Goal: Task Accomplishment & Management: Complete application form

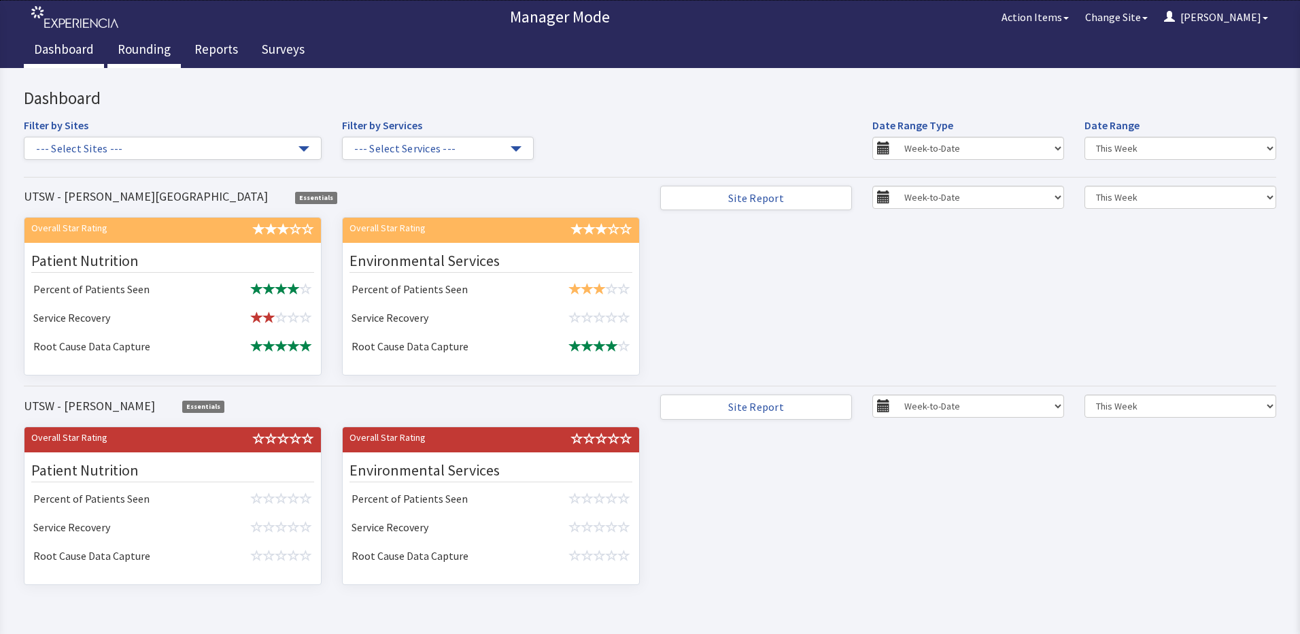
click at [135, 40] on link "Rounding" at bounding box center [143, 51] width 73 height 34
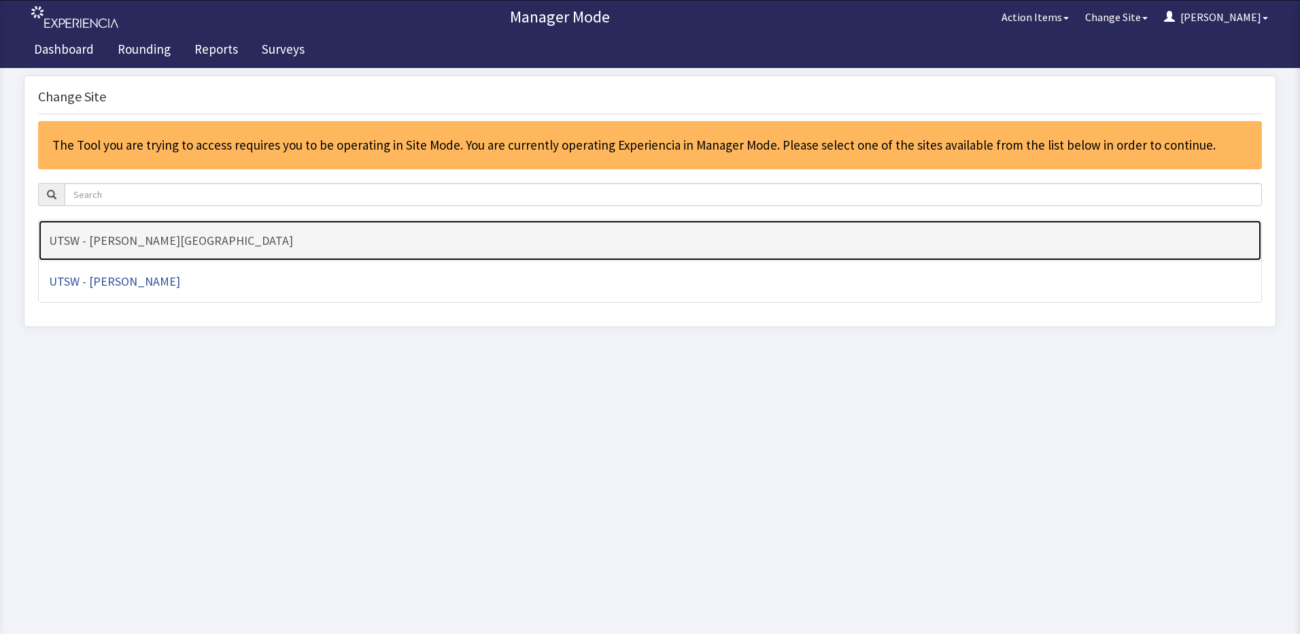
click at [158, 227] on link "UTSW - [PERSON_NAME][GEOGRAPHIC_DATA]" at bounding box center [650, 241] width 1224 height 42
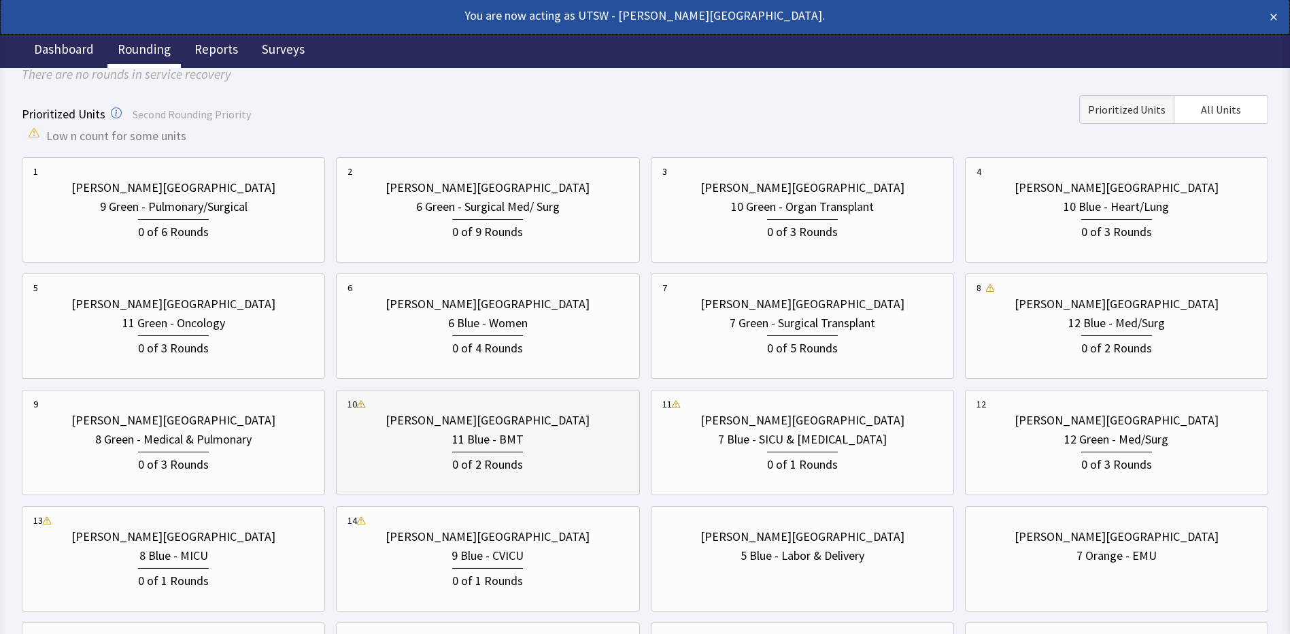
scroll to position [136, 0]
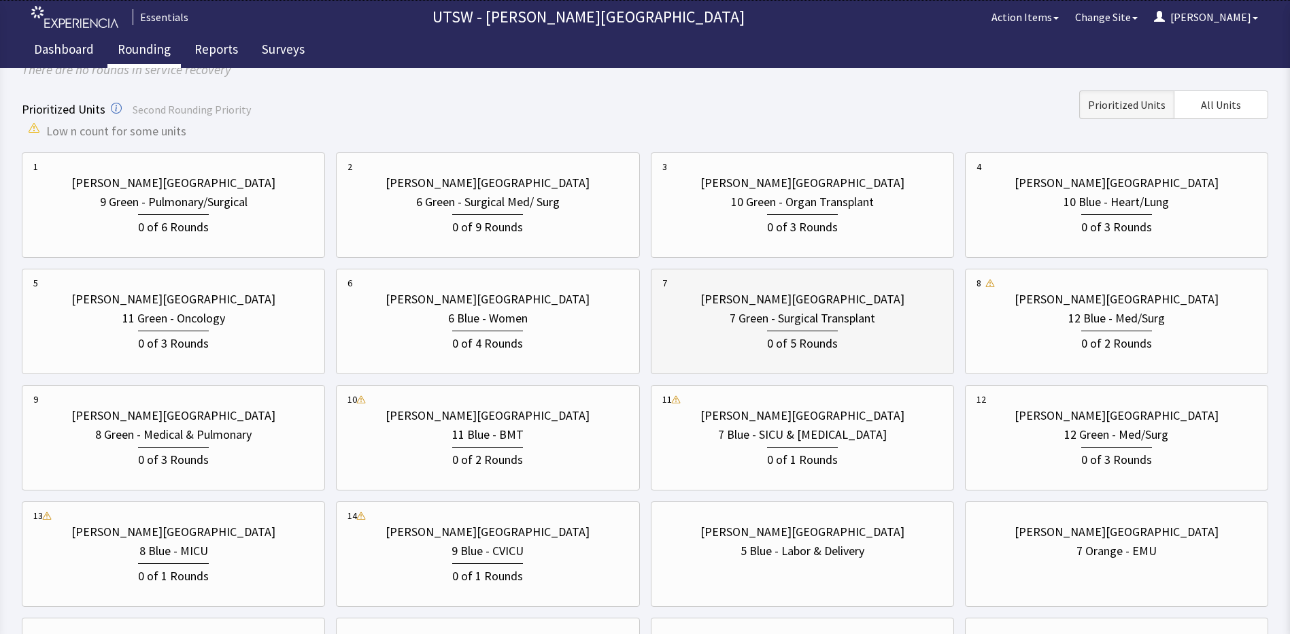
click at [747, 335] on div "0 of 5 Rounds" at bounding box center [802, 340] width 280 height 25
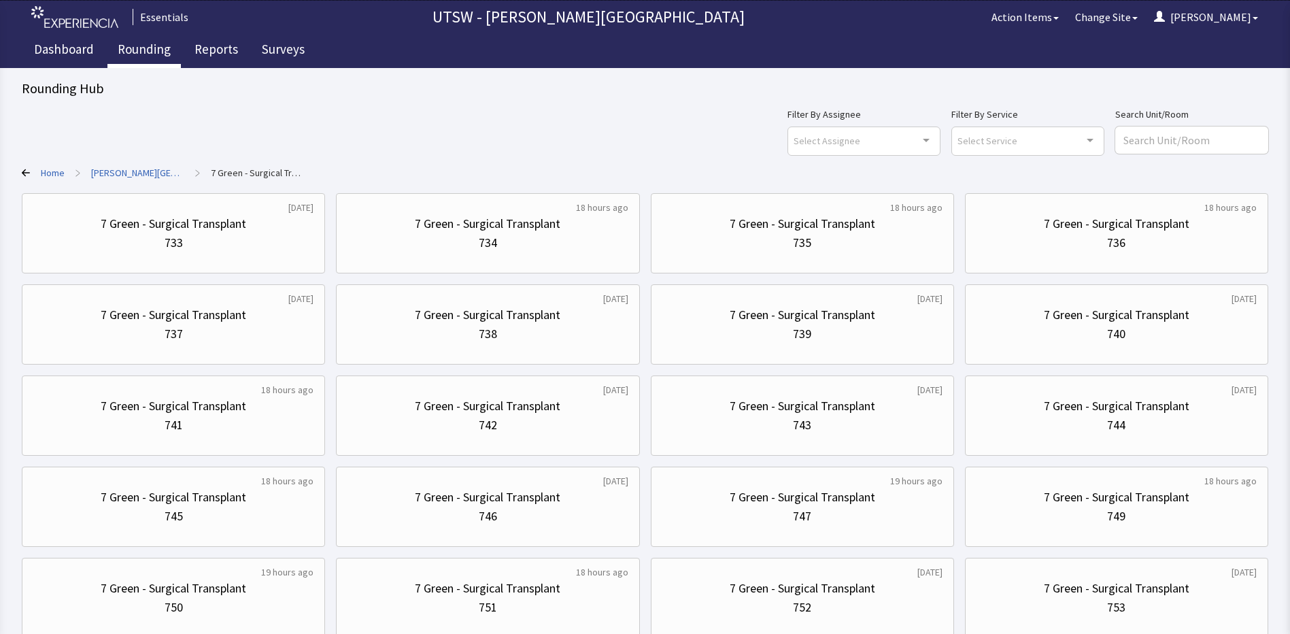
click at [30, 172] on div "Home > Clements University Hospital > 7 Green - Surgical Transplant" at bounding box center [645, 173] width 1247 height 14
click at [24, 172] on icon at bounding box center [26, 173] width 8 height 8
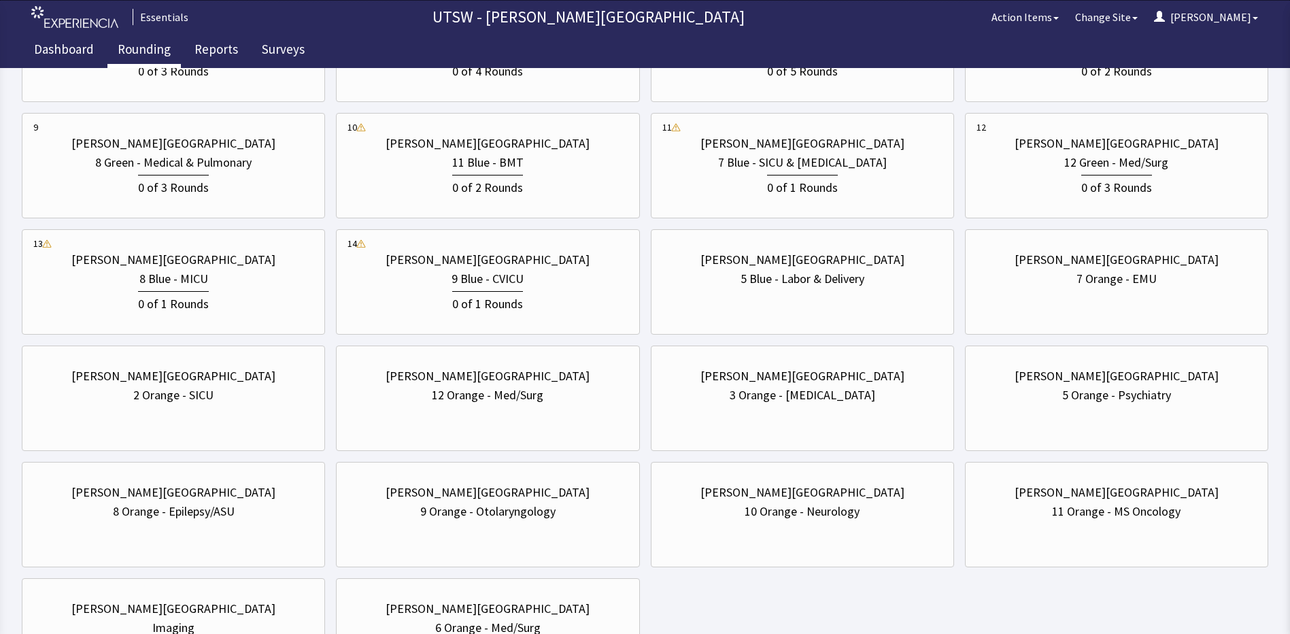
scroll to position [340, 0]
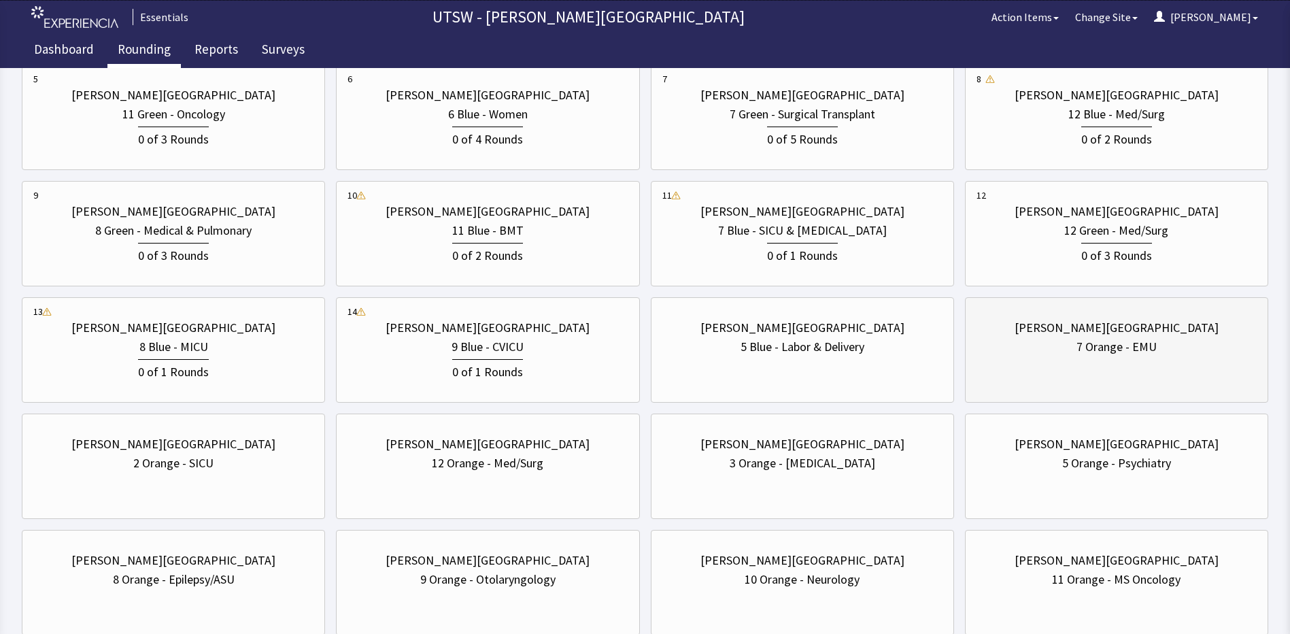
click at [1106, 386] on div "Clements University Hospital 7 Orange - EMU" at bounding box center [1116, 349] width 303 height 105
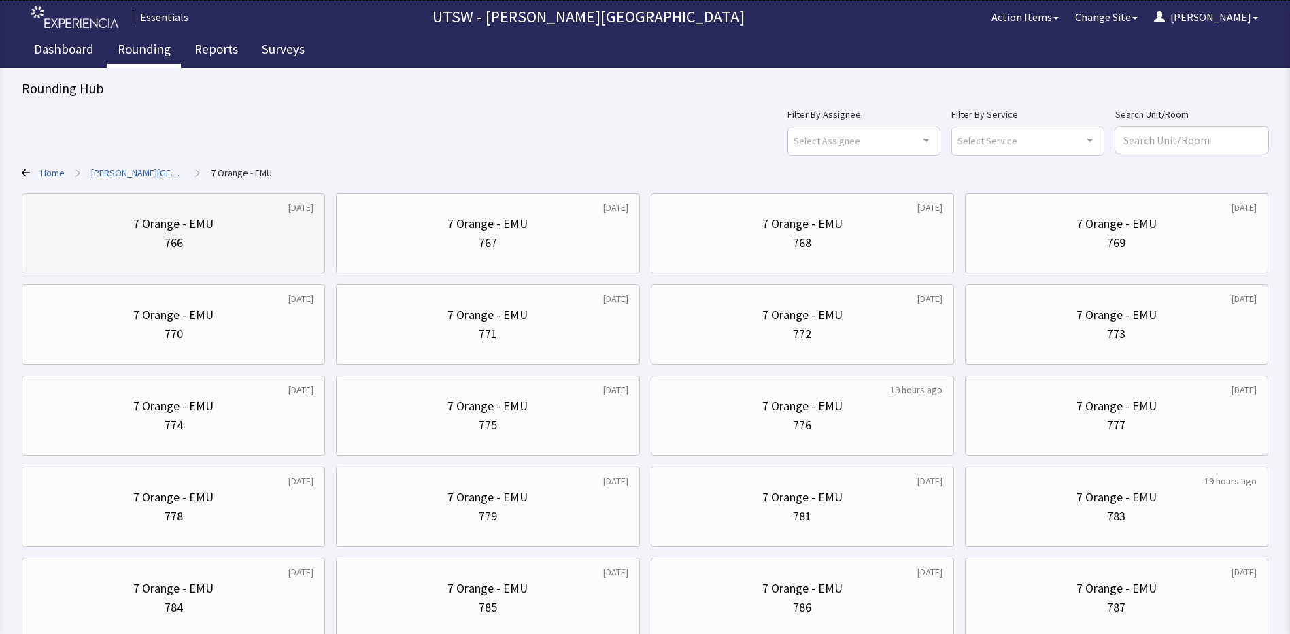
click at [221, 198] on div "3 weeks ago 7 Orange - EMU 766" at bounding box center [173, 233] width 303 height 80
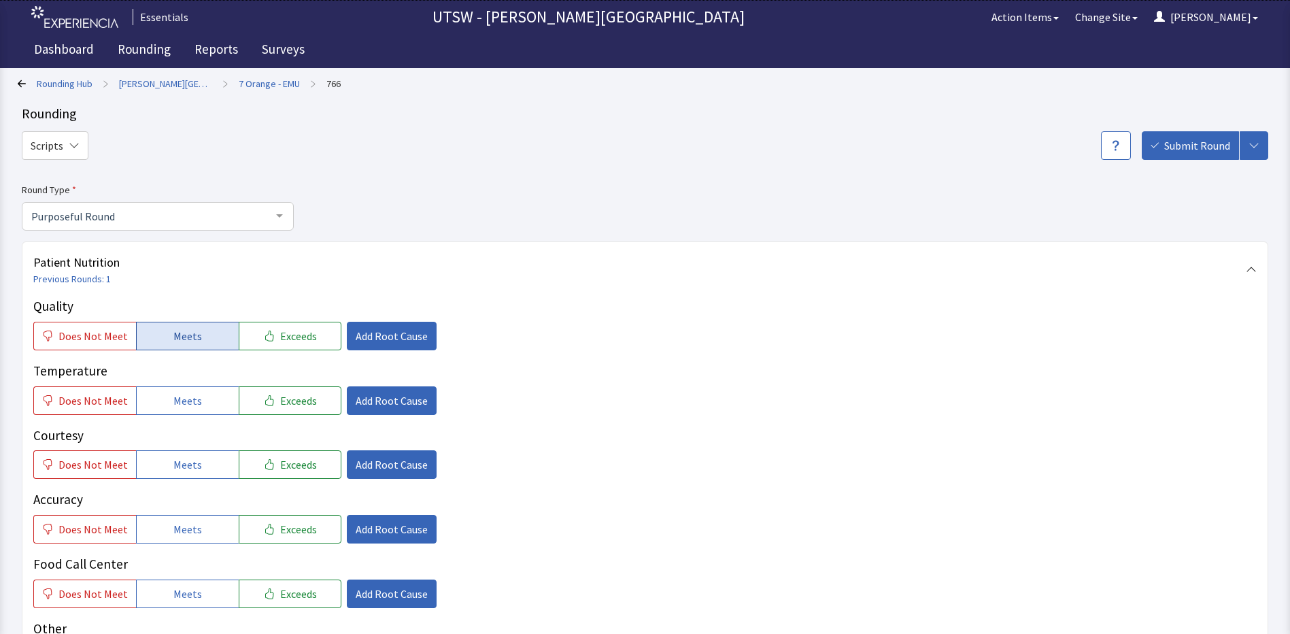
click at [181, 341] on span "Meets" at bounding box center [187, 336] width 29 height 16
click at [187, 394] on span "Meets" at bounding box center [187, 400] width 29 height 16
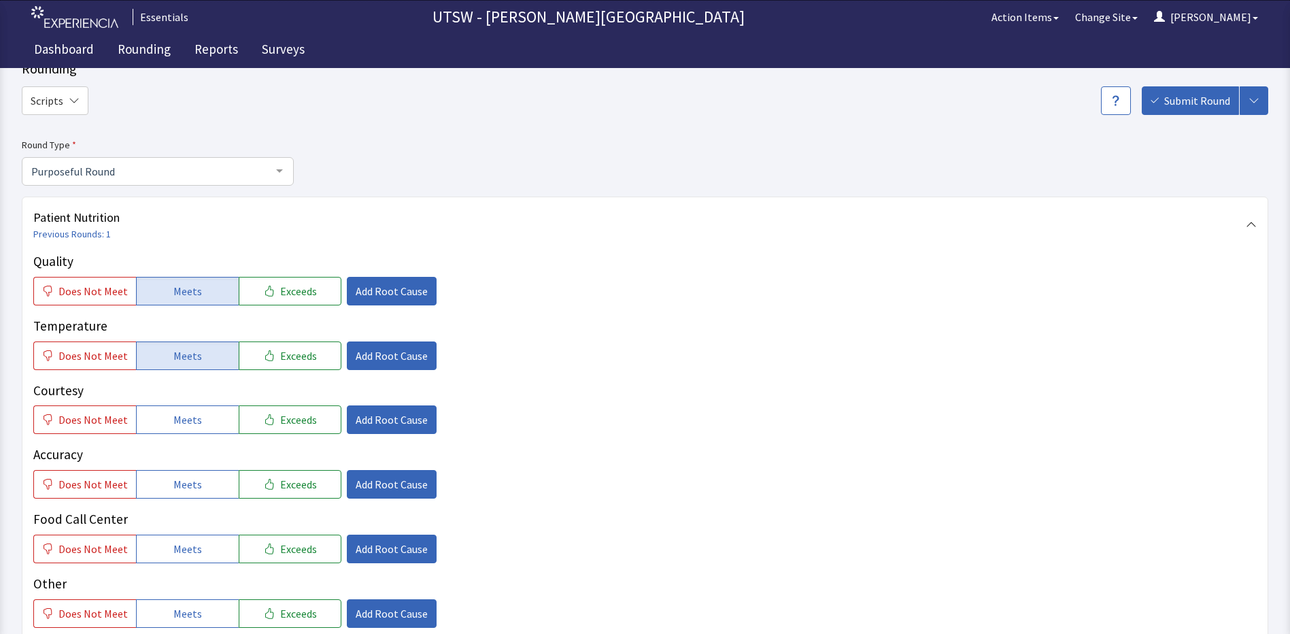
scroll to position [68, 0]
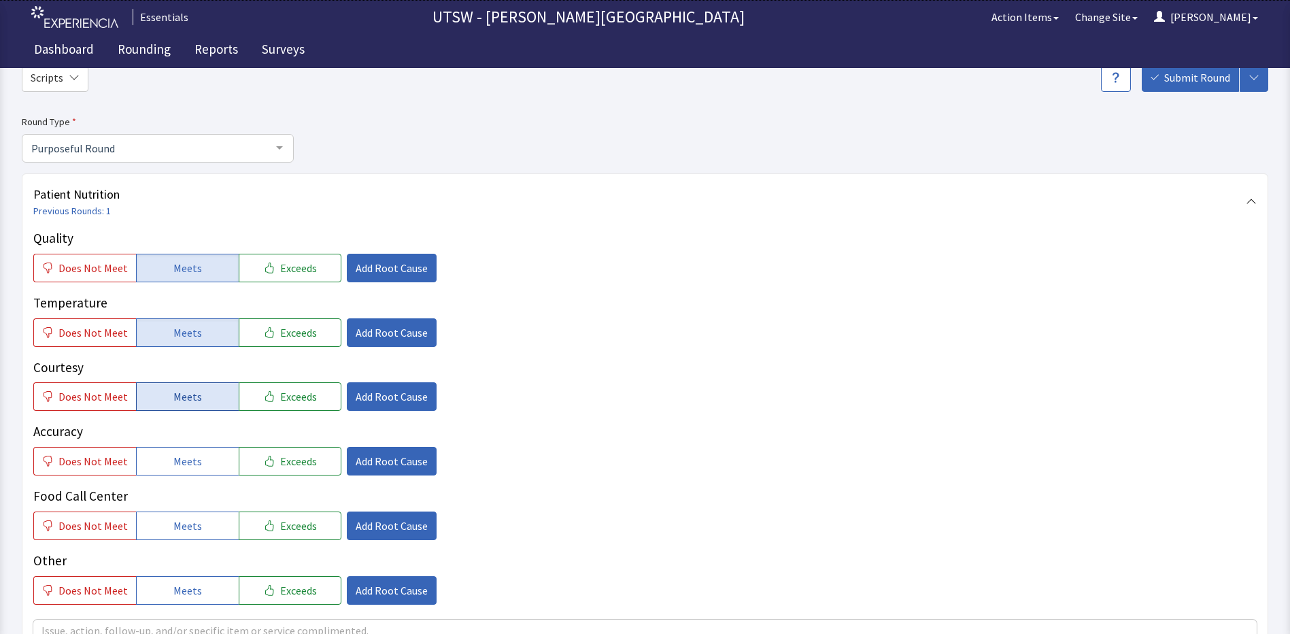
click at [181, 392] on span "Meets" at bounding box center [187, 396] width 29 height 16
click at [216, 467] on button "Meets" at bounding box center [187, 461] width 103 height 29
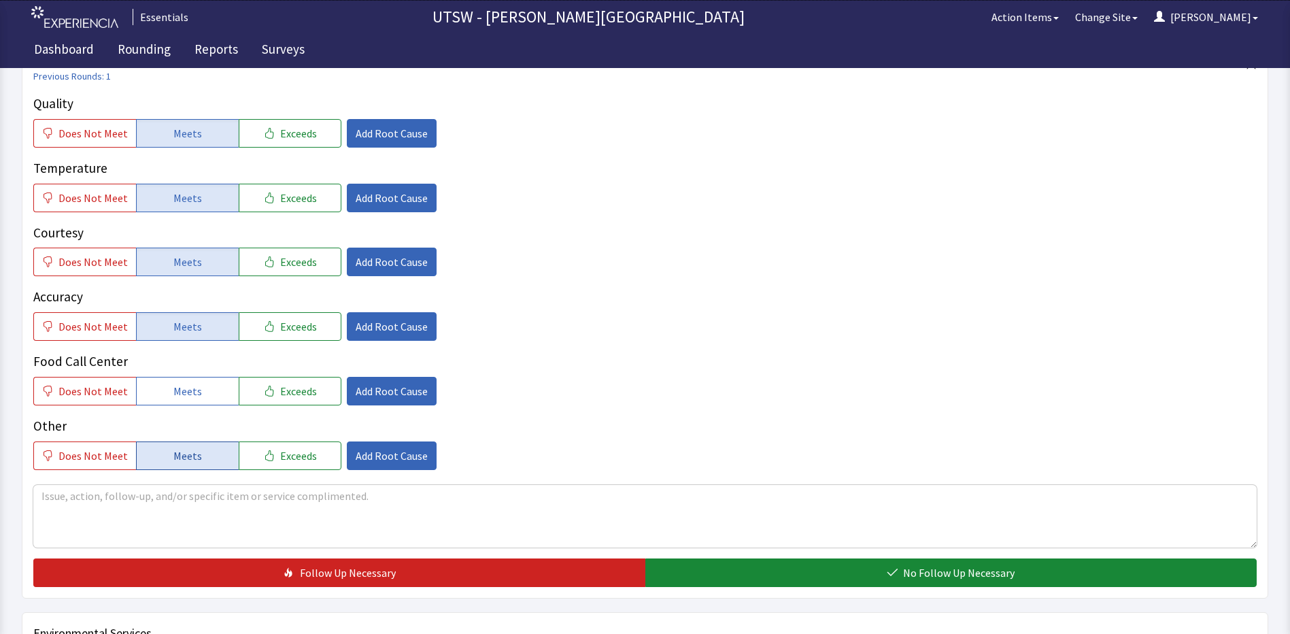
scroll to position [204, 0]
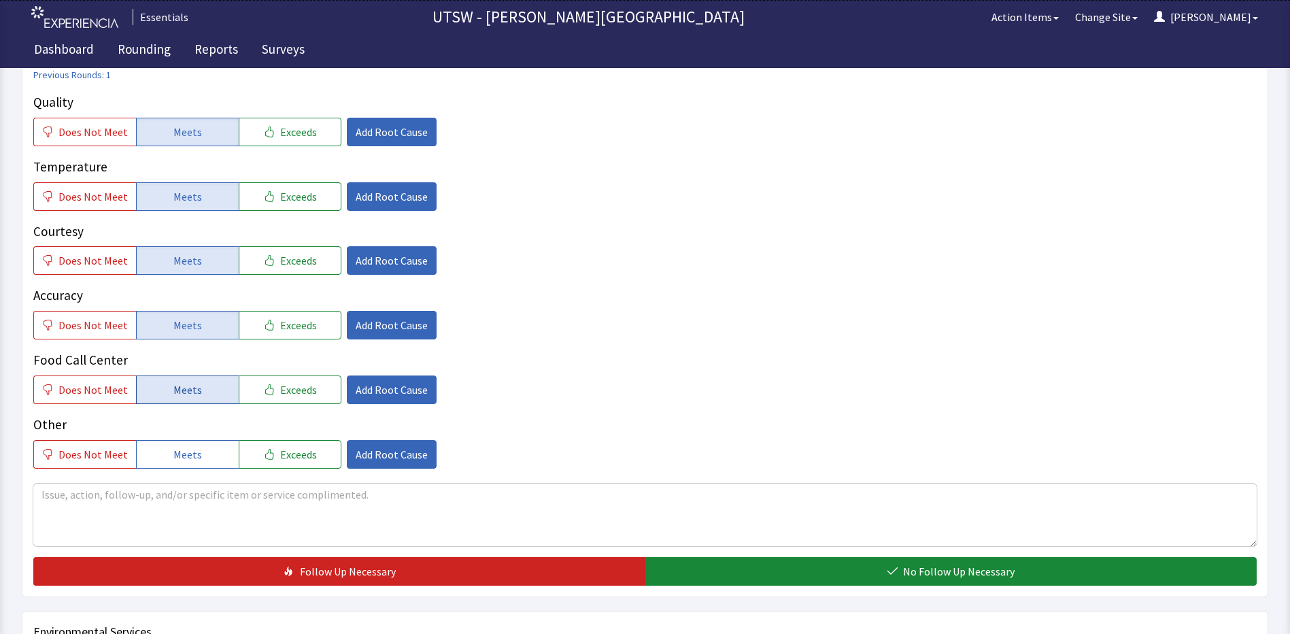
click at [199, 385] on button "Meets" at bounding box center [187, 389] width 103 height 29
click at [144, 458] on button "Meets" at bounding box center [187, 454] width 103 height 29
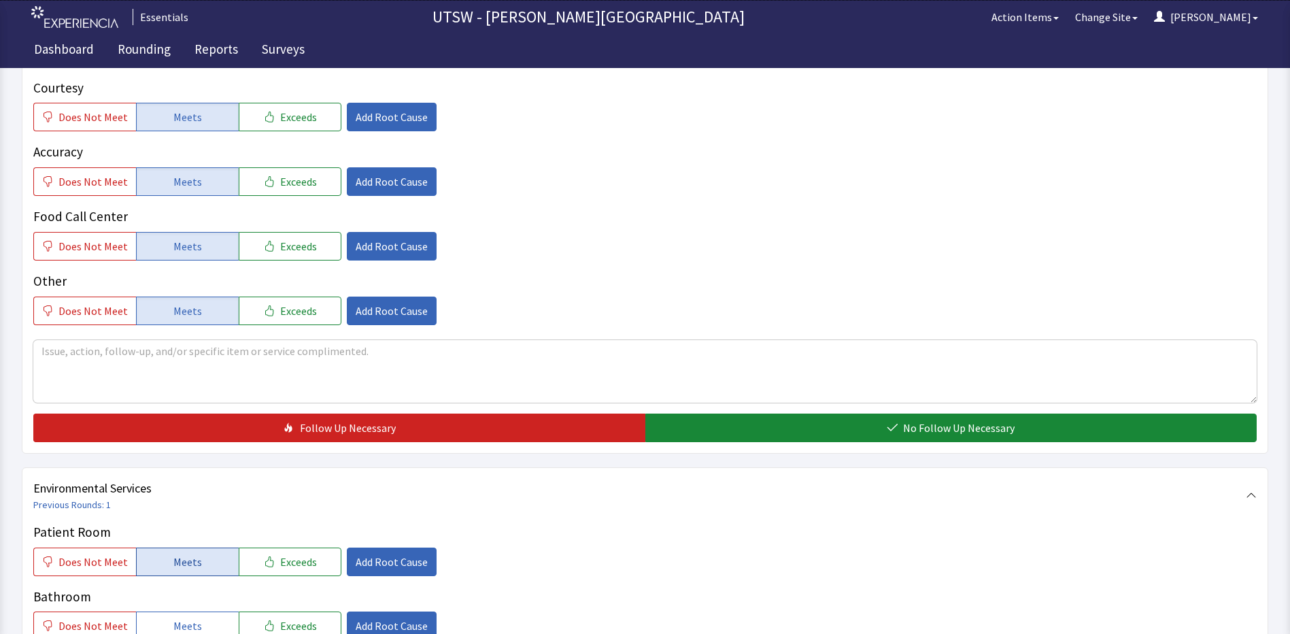
scroll to position [335, 0]
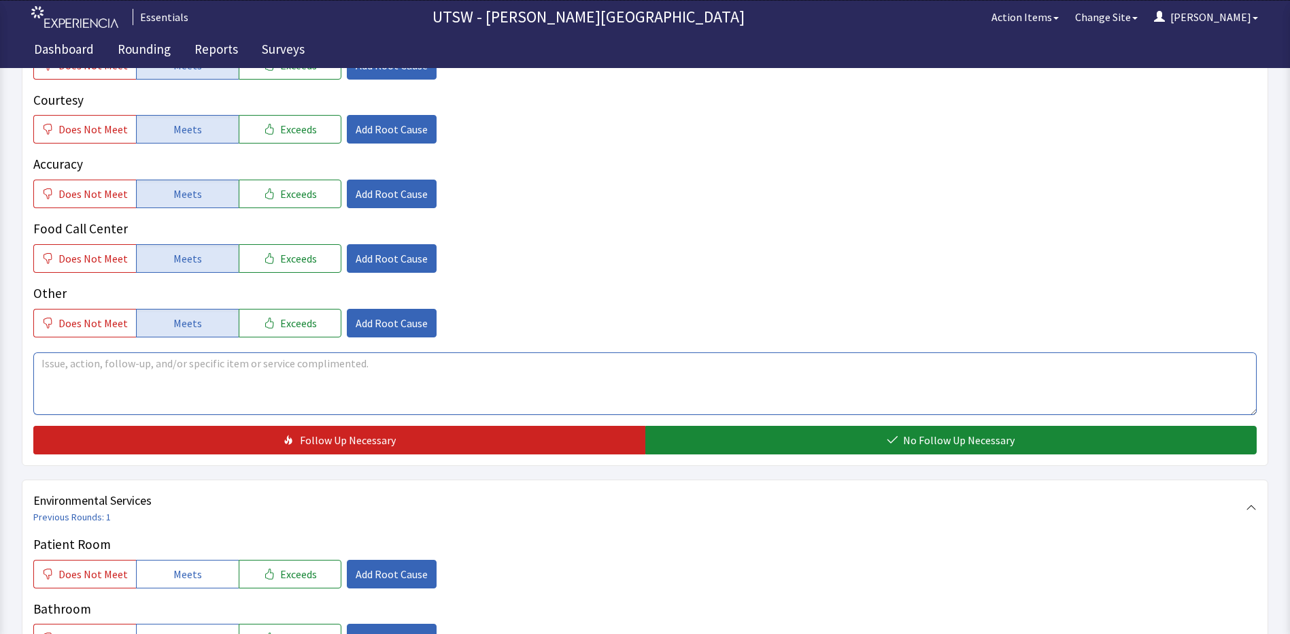
click at [146, 385] on textarea at bounding box center [645, 383] width 1224 height 63
type textarea "E"
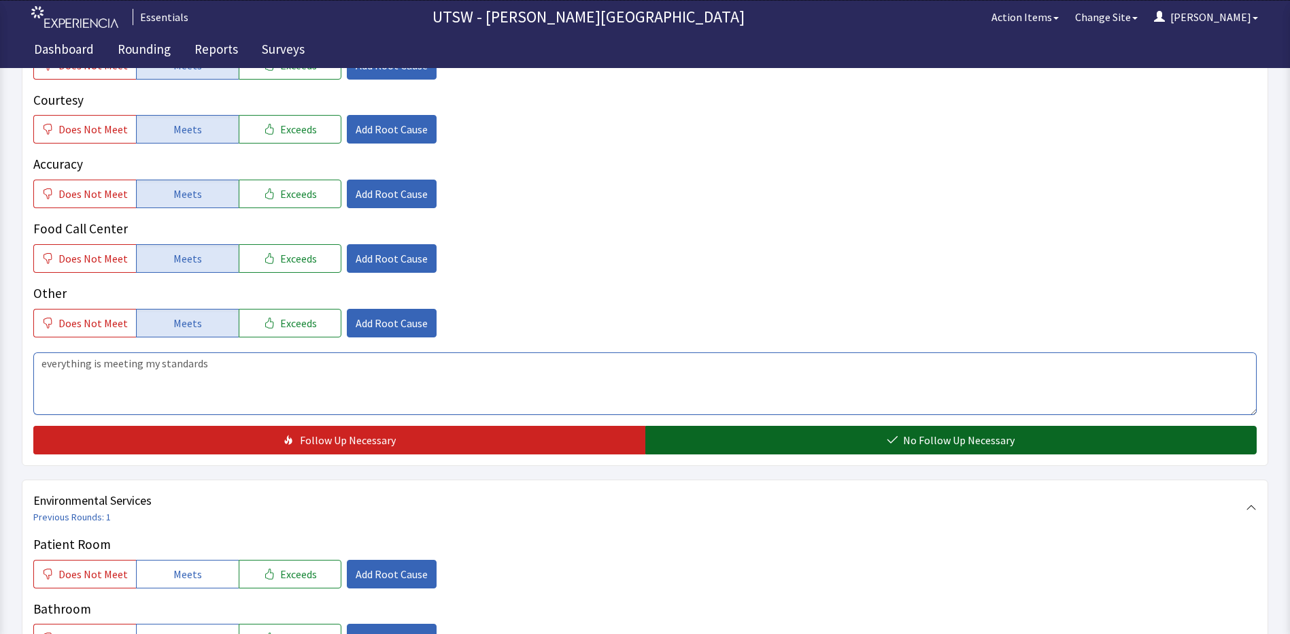
type textarea "everything is meeting my standards"
click at [856, 426] on button "No Follow Up Necessary" at bounding box center [951, 440] width 612 height 29
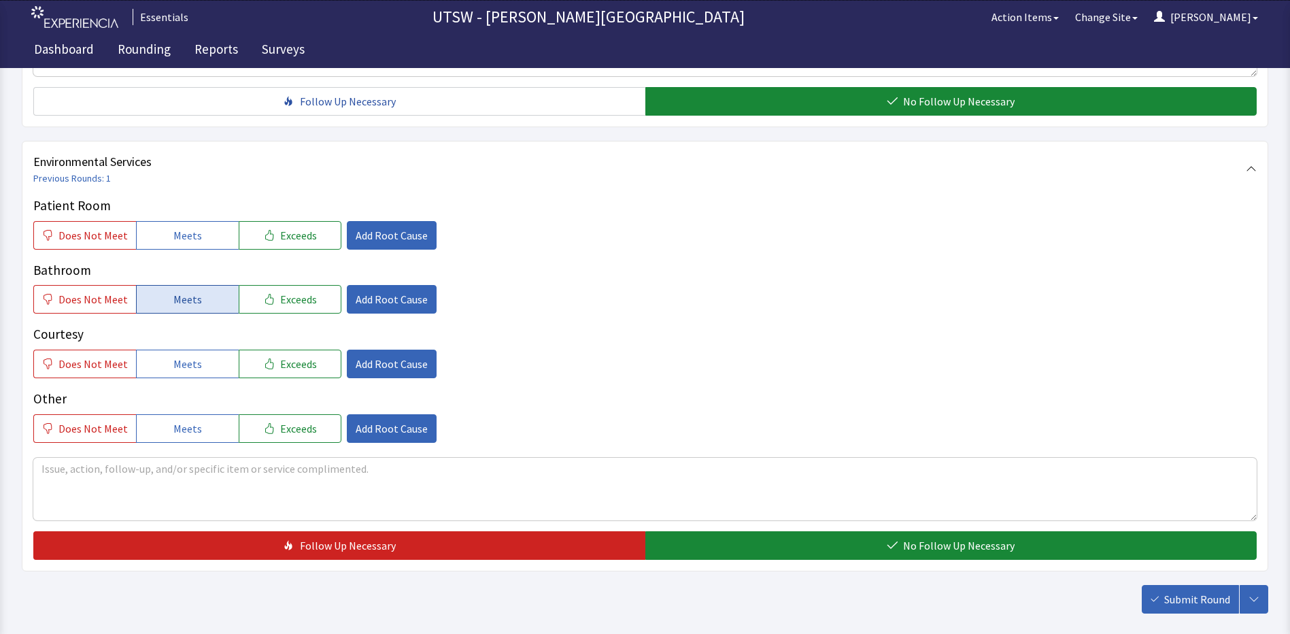
scroll to position [675, 0]
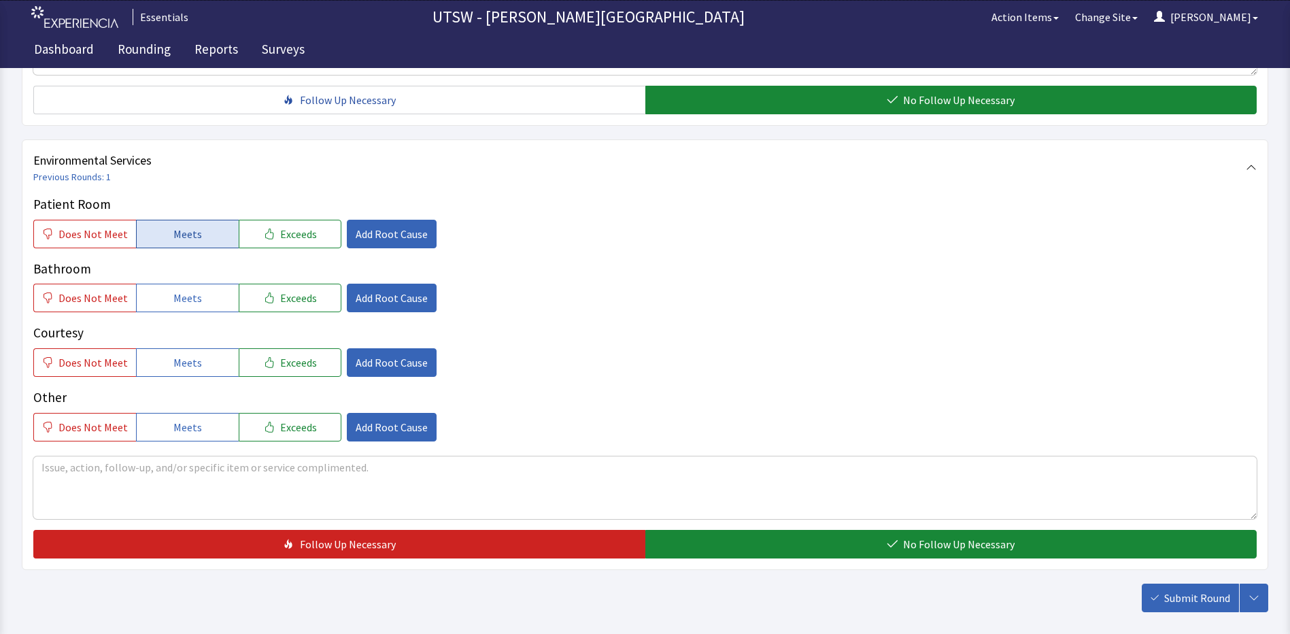
click at [159, 231] on button "Meets" at bounding box center [187, 234] width 103 height 29
click at [187, 292] on span "Meets" at bounding box center [187, 298] width 29 height 16
click at [197, 358] on button "Meets" at bounding box center [187, 362] width 103 height 29
click at [199, 439] on button "Meets" at bounding box center [187, 427] width 103 height 29
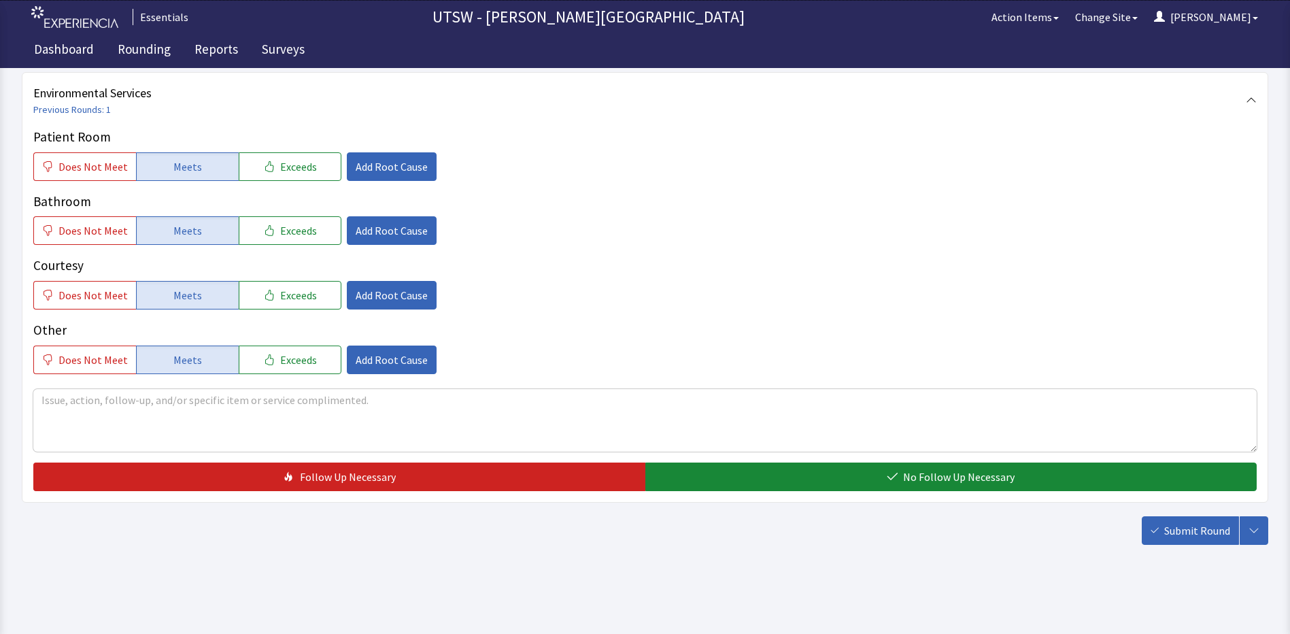
scroll to position [743, 0]
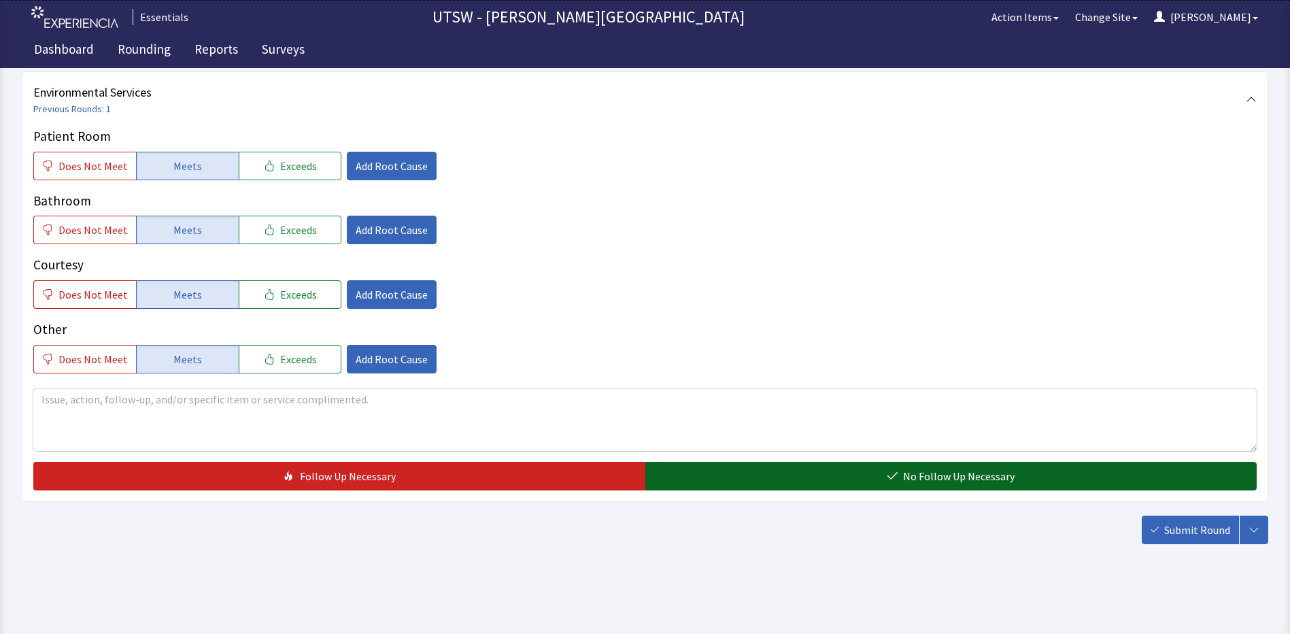
drag, startPoint x: 860, startPoint y: 469, endPoint x: 870, endPoint y: 467, distance: 10.4
click at [863, 469] on button "No Follow Up Necessary" at bounding box center [951, 476] width 612 height 29
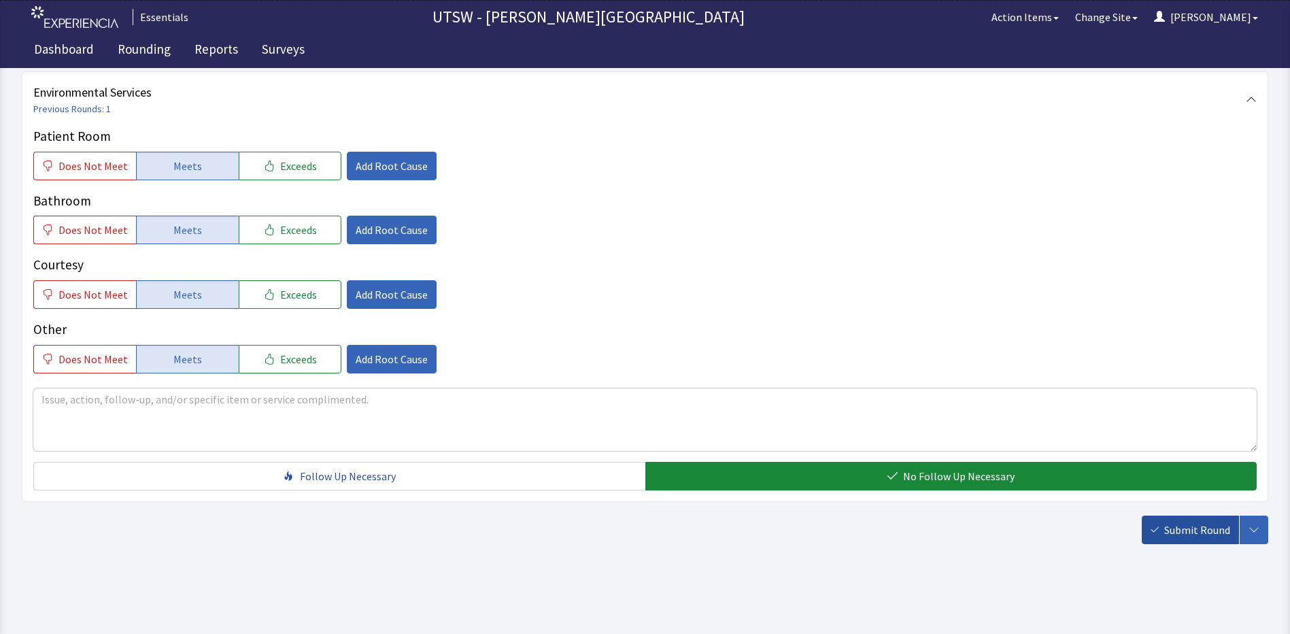
click at [1156, 533] on icon "button" at bounding box center [1155, 530] width 8 height 8
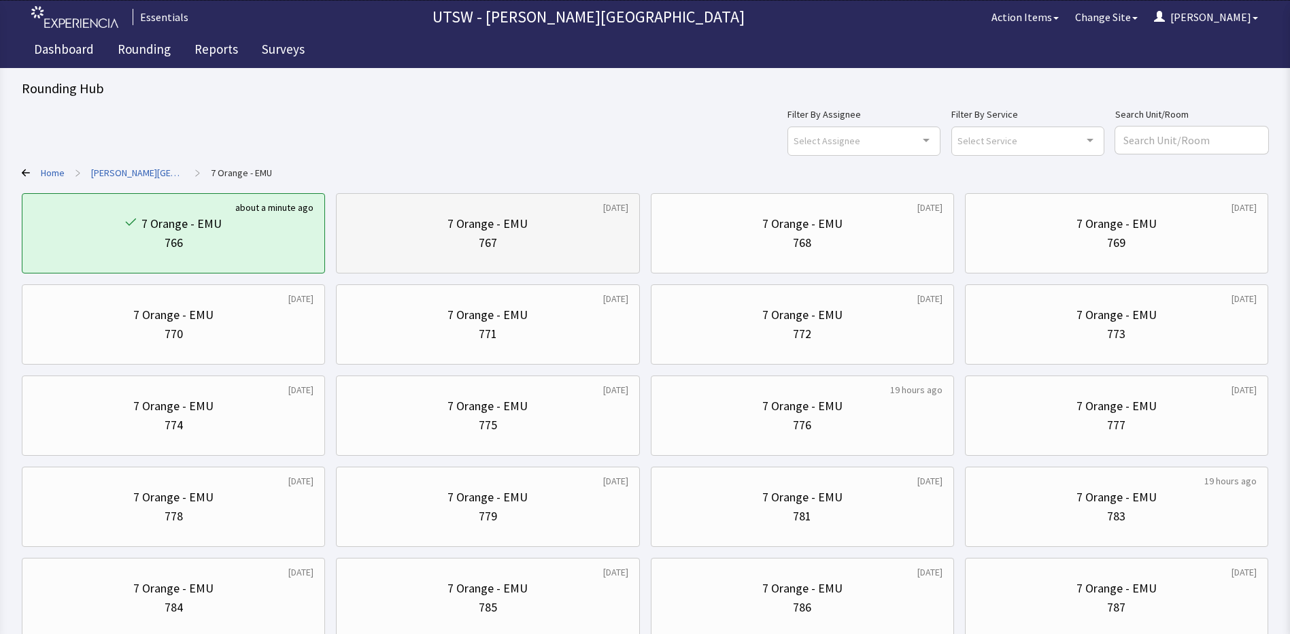
click at [388, 223] on div "7 Orange - EMU" at bounding box center [488, 223] width 280 height 19
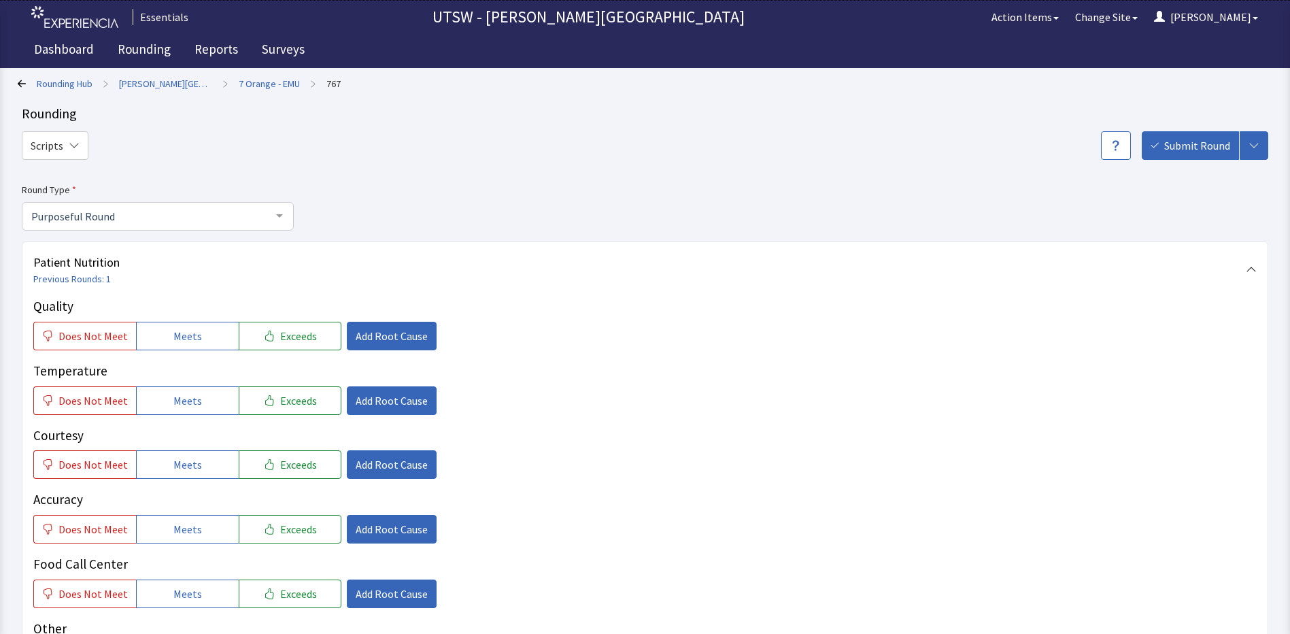
scroll to position [68, 0]
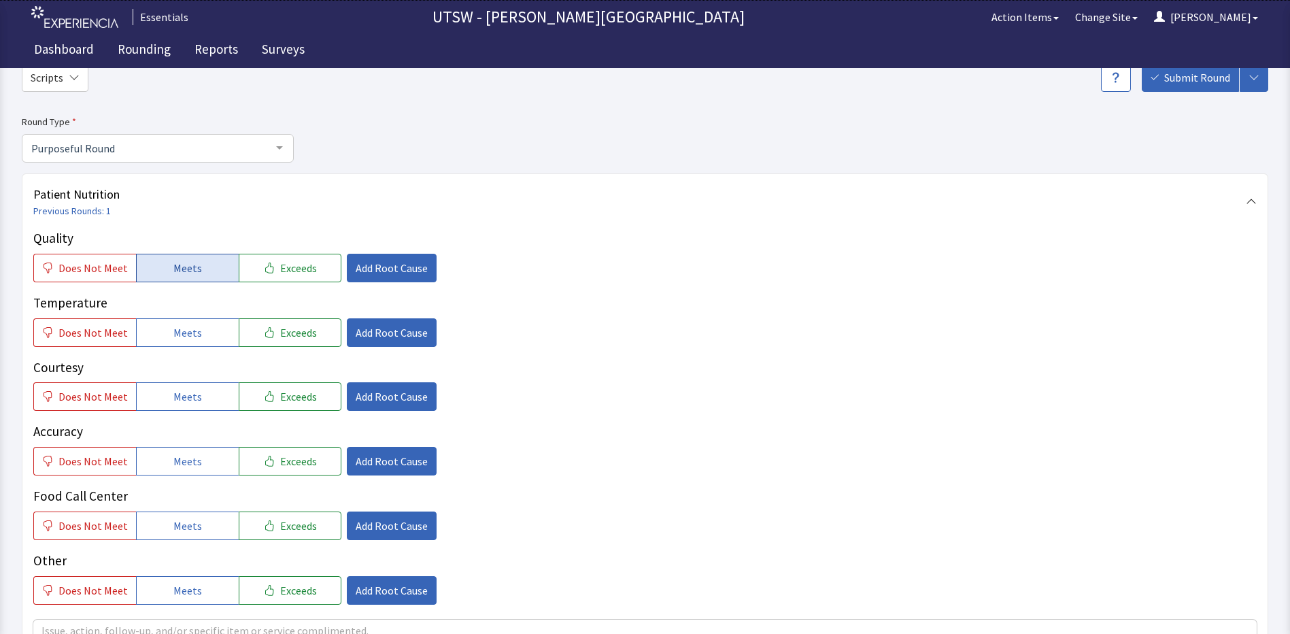
click at [173, 269] on span "Meets" at bounding box center [187, 268] width 29 height 16
click at [212, 318] on button "Meets" at bounding box center [187, 332] width 103 height 29
click at [214, 389] on button "Meets" at bounding box center [187, 396] width 103 height 29
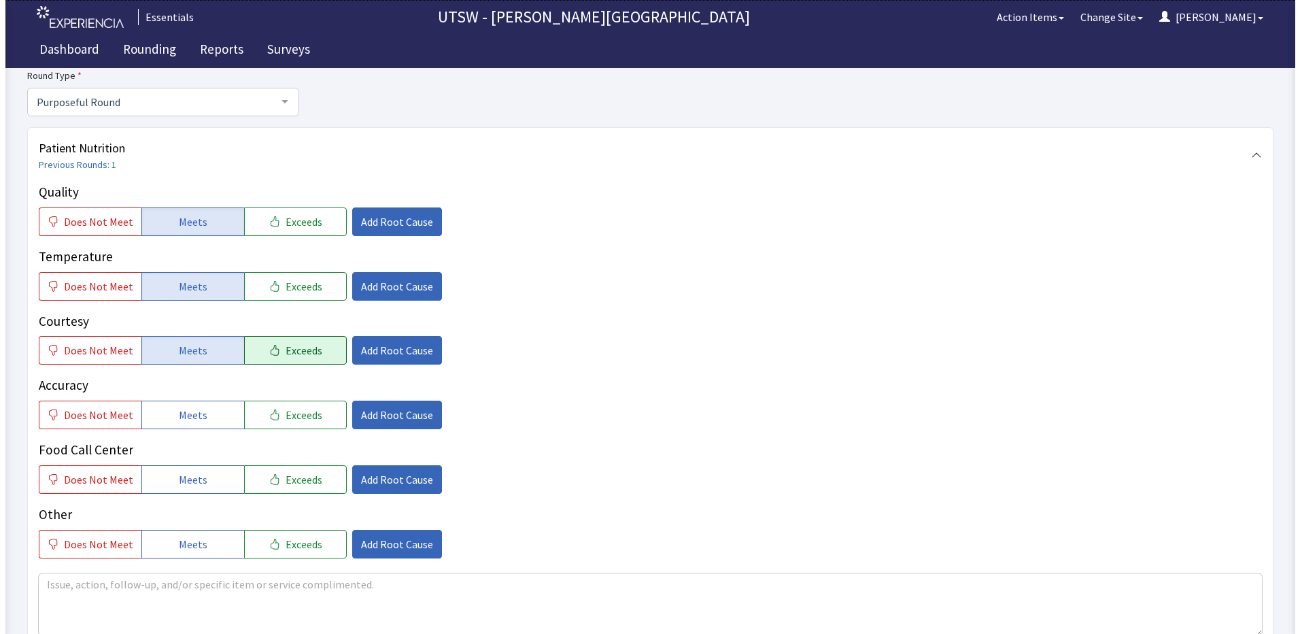
scroll to position [204, 0]
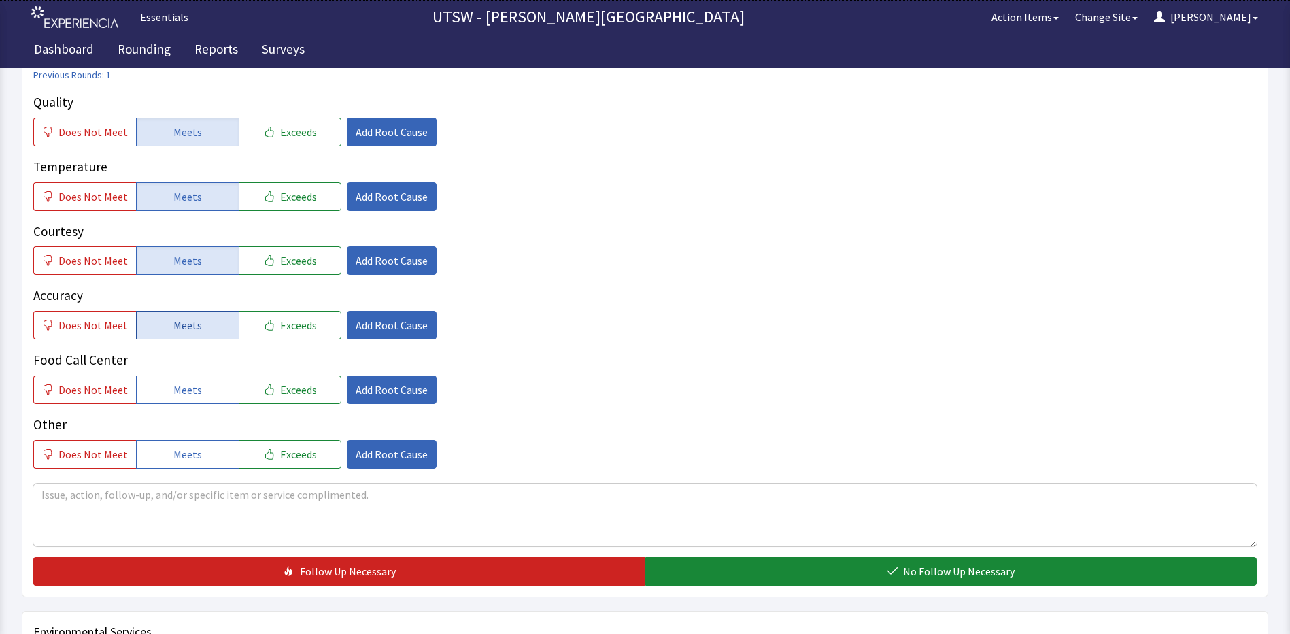
click at [211, 319] on button "Meets" at bounding box center [187, 325] width 103 height 29
click at [199, 399] on button "Meets" at bounding box center [187, 389] width 103 height 29
click at [190, 458] on span "Meets" at bounding box center [187, 454] width 29 height 16
click at [190, 517] on textarea at bounding box center [645, 515] width 1224 height 63
